Goal: Check status: Check status

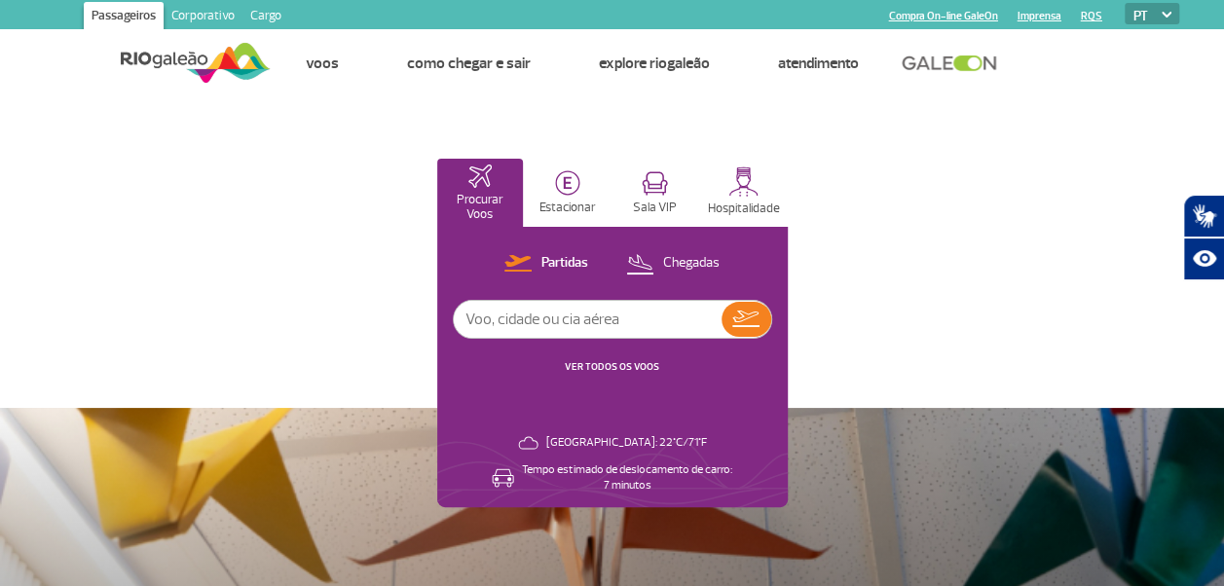
click at [500, 325] on input "text" at bounding box center [588, 319] width 268 height 37
type input "forta"
click at [742, 319] on img at bounding box center [745, 319] width 27 height 17
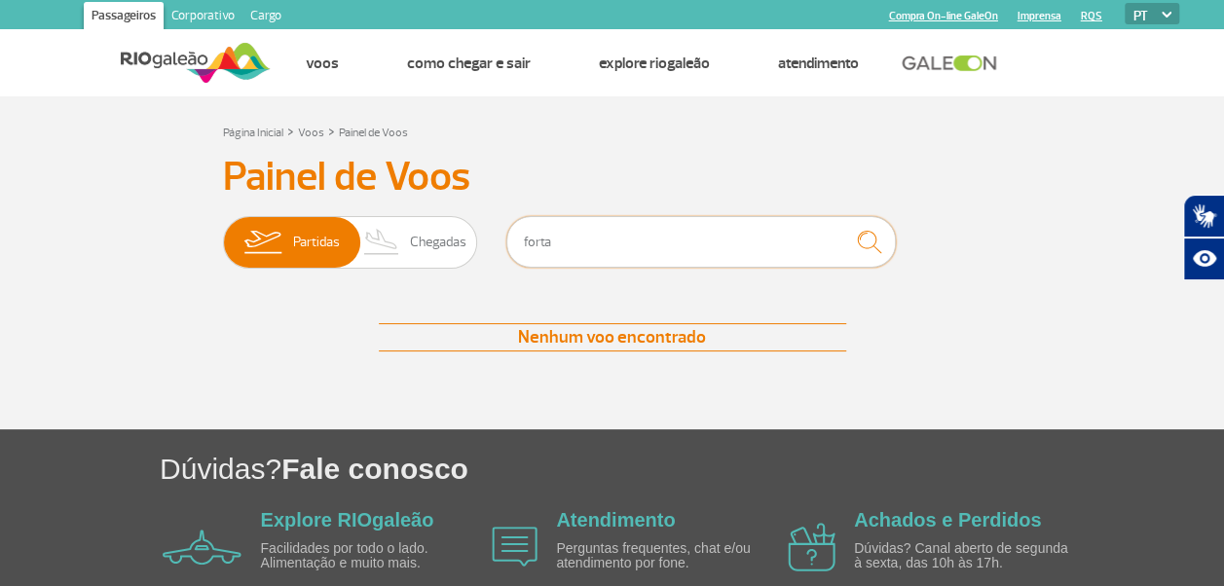
click at [692, 244] on input "forta" at bounding box center [701, 242] width 390 height 52
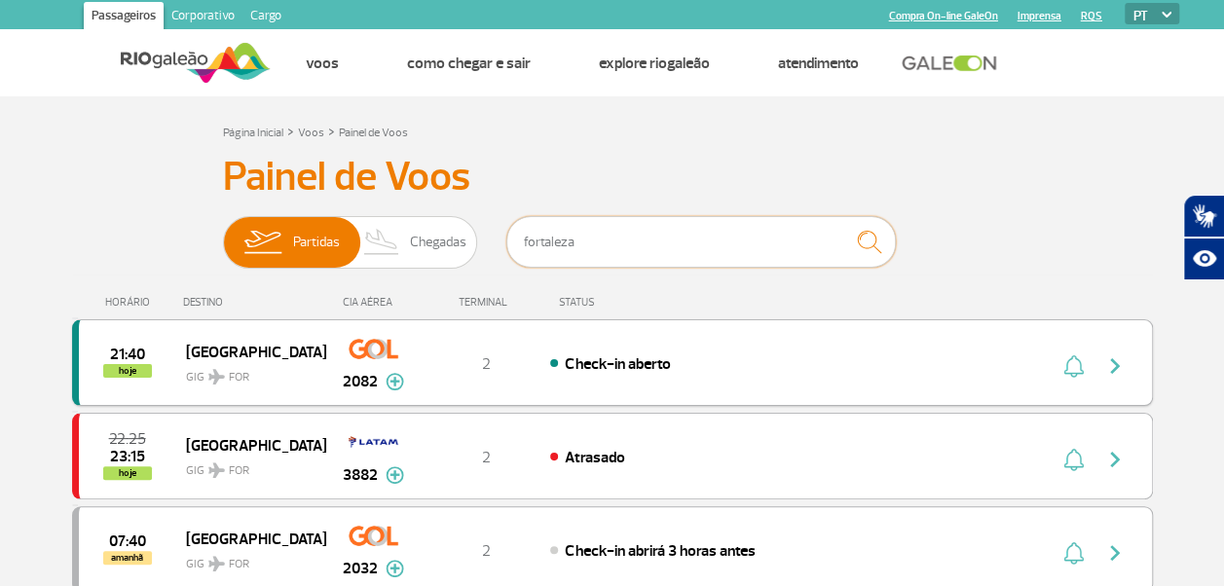
type input "fortaleza"
click at [600, 358] on span "Check-in aberto" at bounding box center [617, 364] width 105 height 19
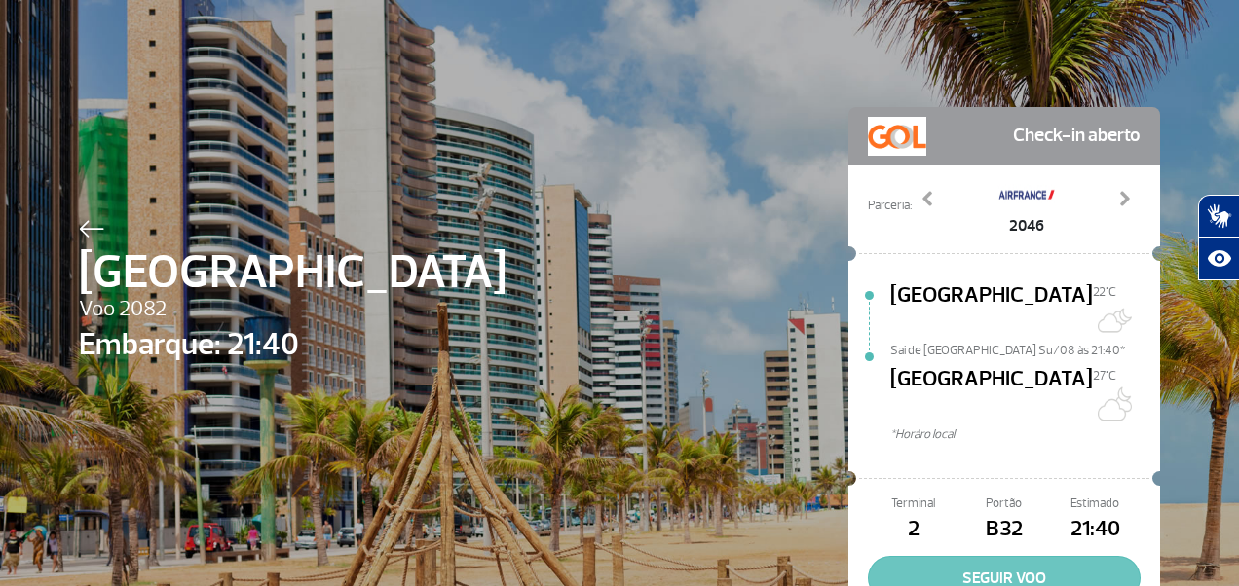
click at [953, 556] on button "SEGUIR VOO" at bounding box center [1004, 578] width 273 height 45
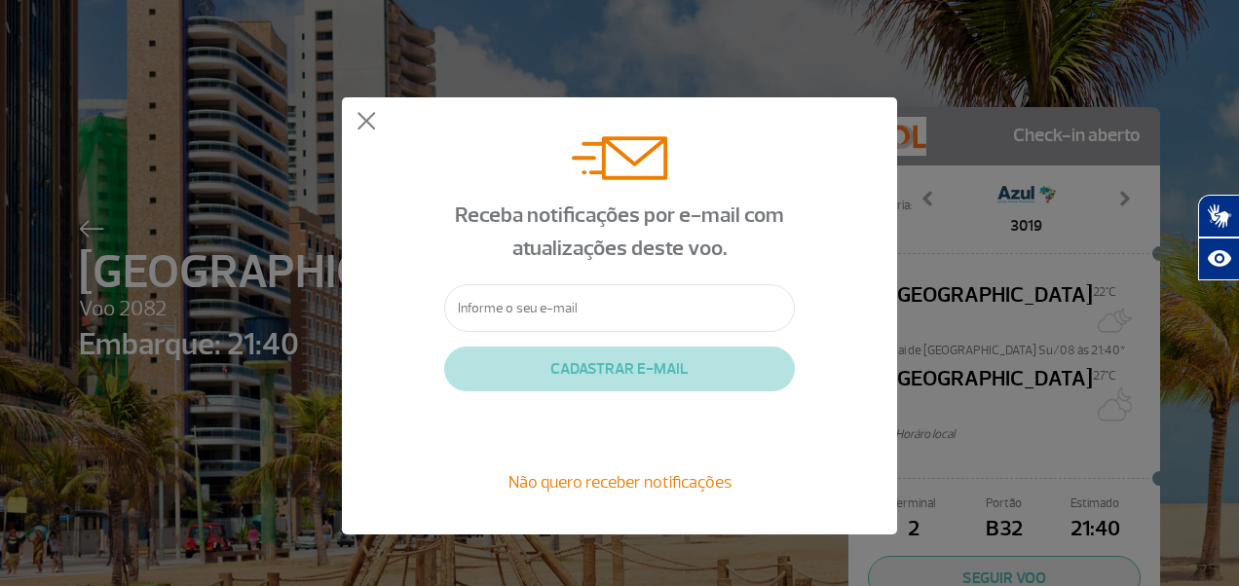
click at [567, 483] on span "Não quero receber notificações" at bounding box center [619, 481] width 223 height 21
